Goal: Task Accomplishment & Management: Use online tool/utility

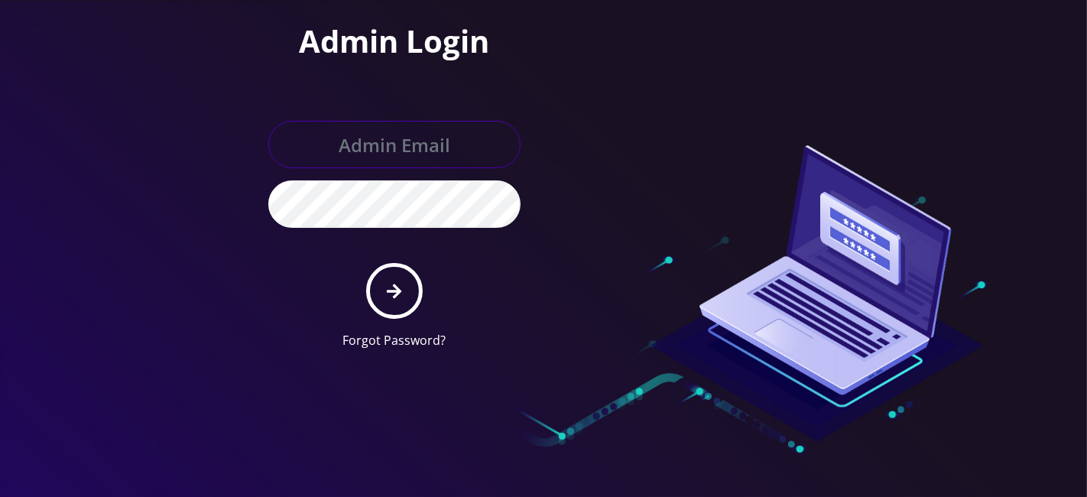
type input "master@britewireless.com"
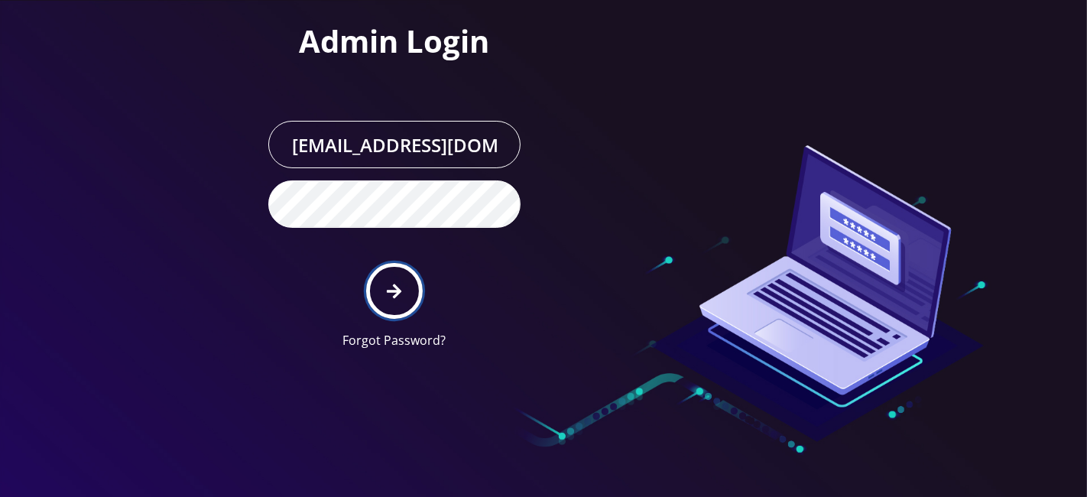
click at [368, 293] on button "submit" at bounding box center [394, 291] width 56 height 56
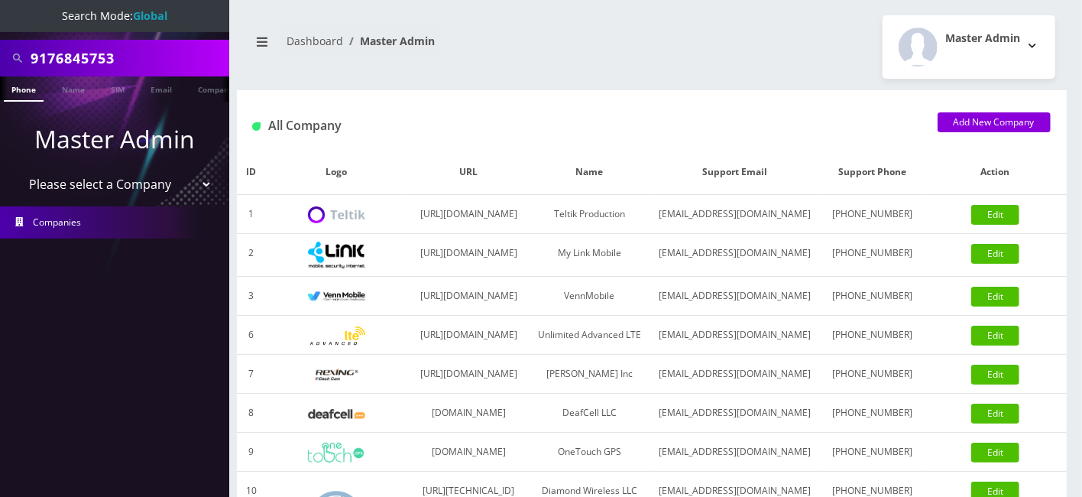
click at [126, 59] on input "9176845753" at bounding box center [128, 58] width 195 height 29
paste input "6452061577"
type input "6452061577"
click at [39, 90] on link "Phone" at bounding box center [24, 88] width 40 height 25
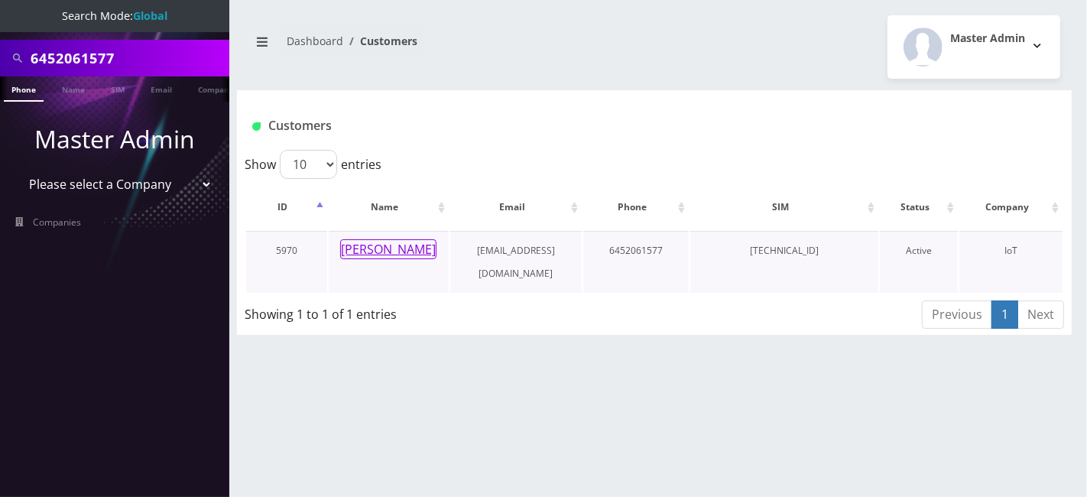
click at [406, 251] on button "[PERSON_NAME]" at bounding box center [388, 249] width 96 height 20
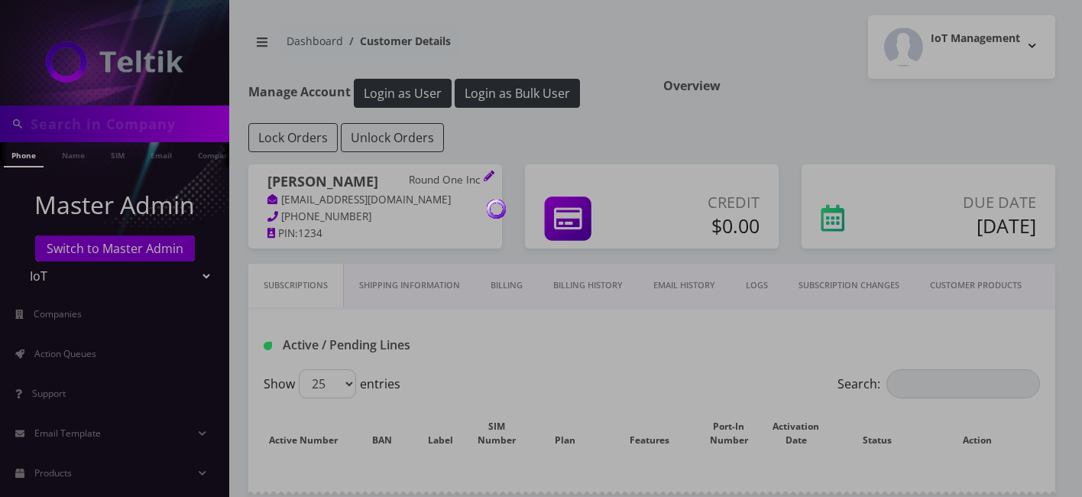
type input "6452061577"
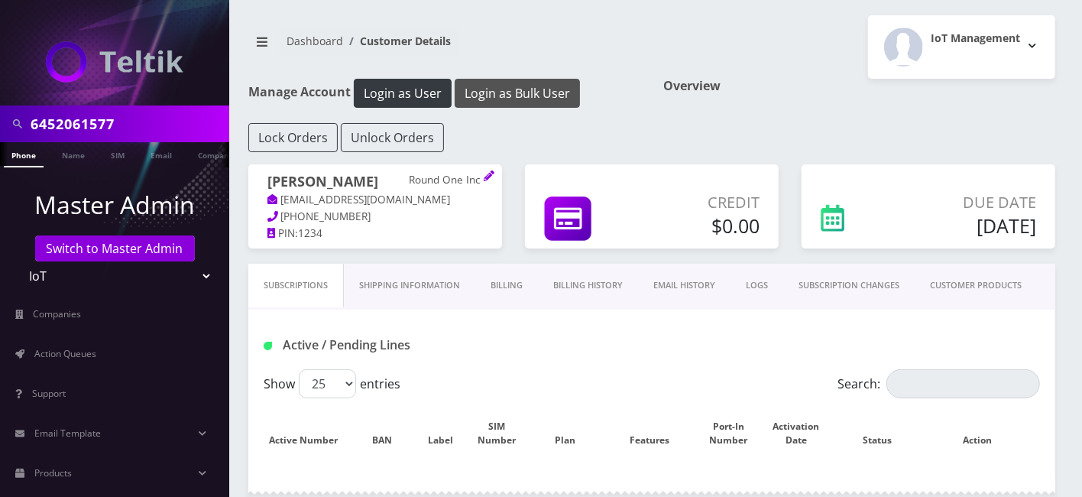
click at [523, 90] on button "Login as Bulk User" at bounding box center [517, 93] width 125 height 29
